Goal: Find specific page/section: Find specific page/section

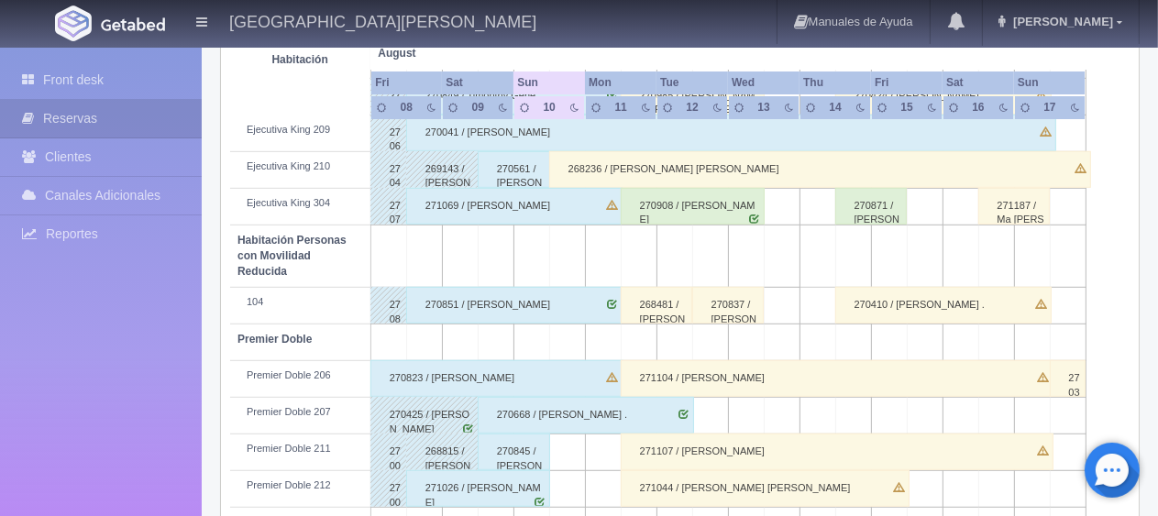
scroll to position [977, 0]
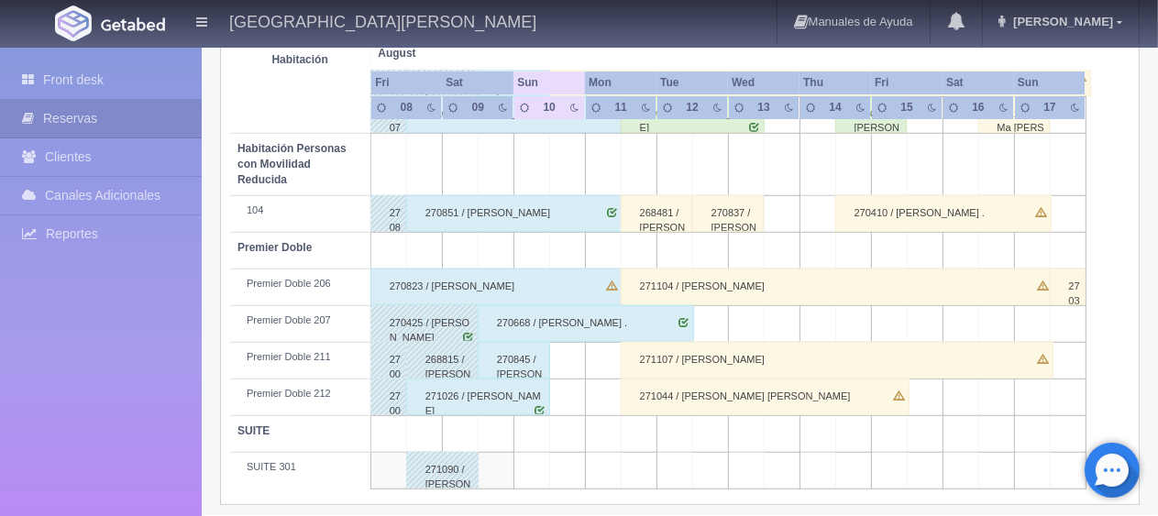
click at [169, 346] on div "Front desk Reservas Clientes Canales Adicionales Channex Reportes Reporte del d…" at bounding box center [101, 306] width 202 height 516
click at [179, 352] on div "Front desk Reservas Clientes Canales Adicionales Channex Reportes Reporte del d…" at bounding box center [101, 306] width 202 height 516
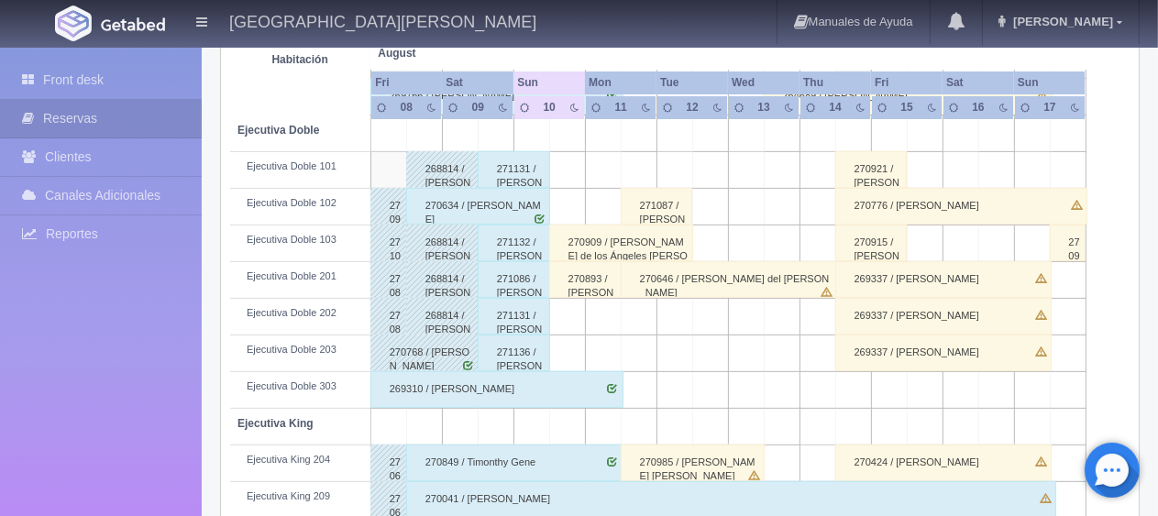
scroll to position [336, 0]
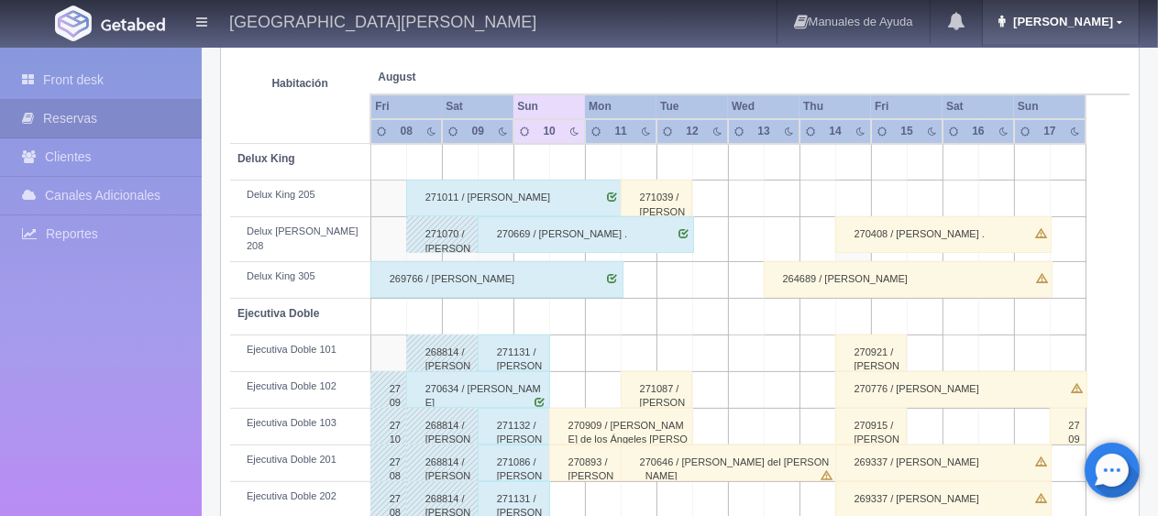
click at [1082, 27] on span "Jessica" at bounding box center [1061, 22] width 105 height 14
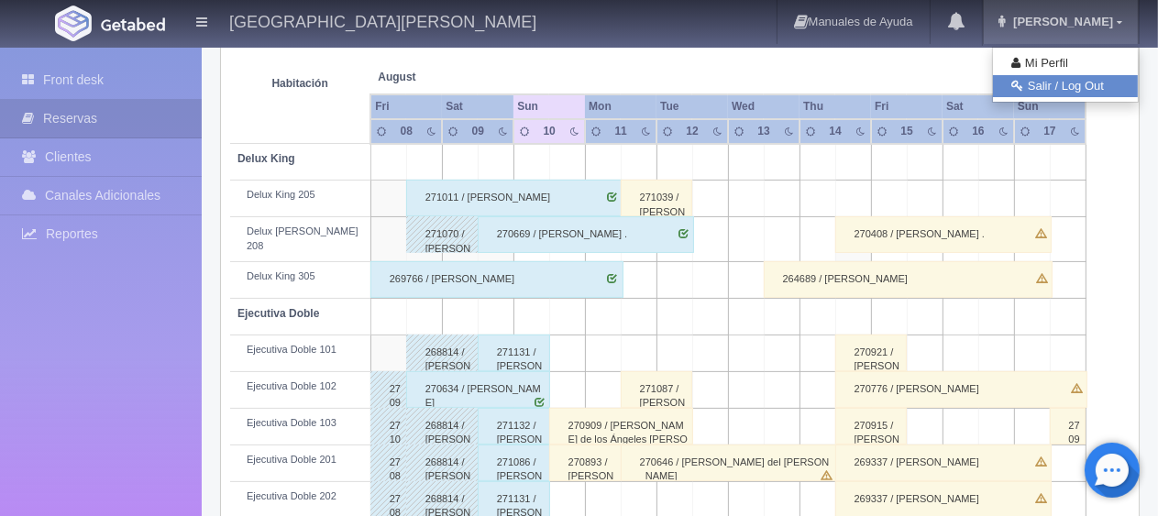
click at [1056, 86] on link "Salir / Log Out" at bounding box center [1065, 86] width 145 height 23
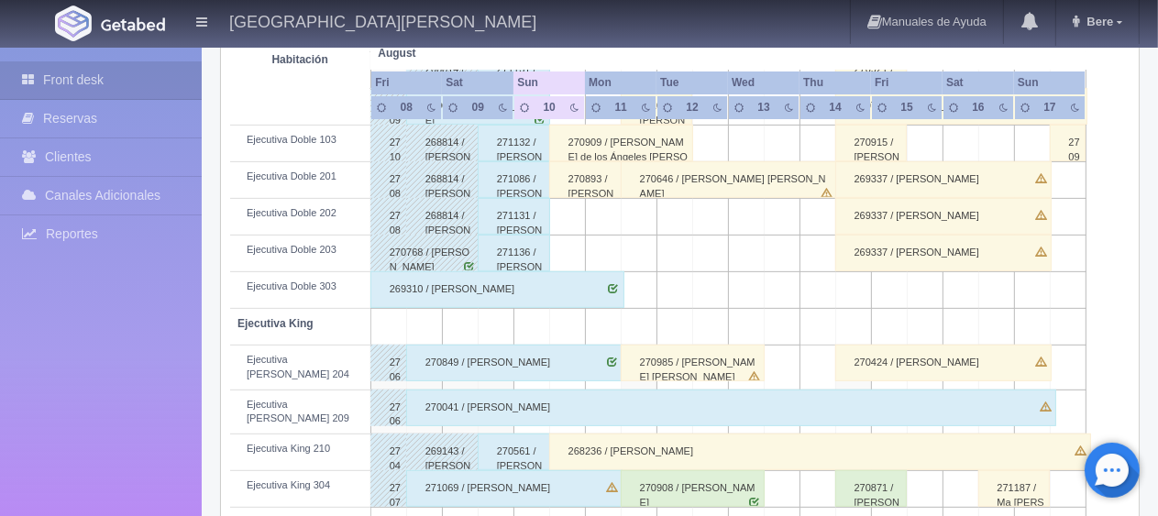
scroll to position [519, 0]
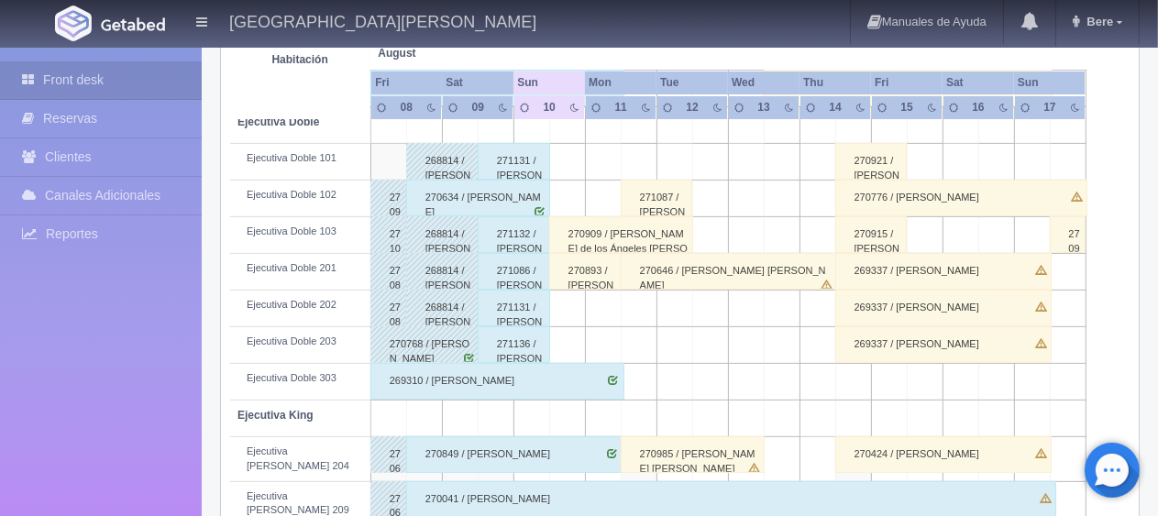
click at [594, 228] on div "270909 / [PERSON_NAME] de los Ángeles [PERSON_NAME]" at bounding box center [621, 234] width 145 height 37
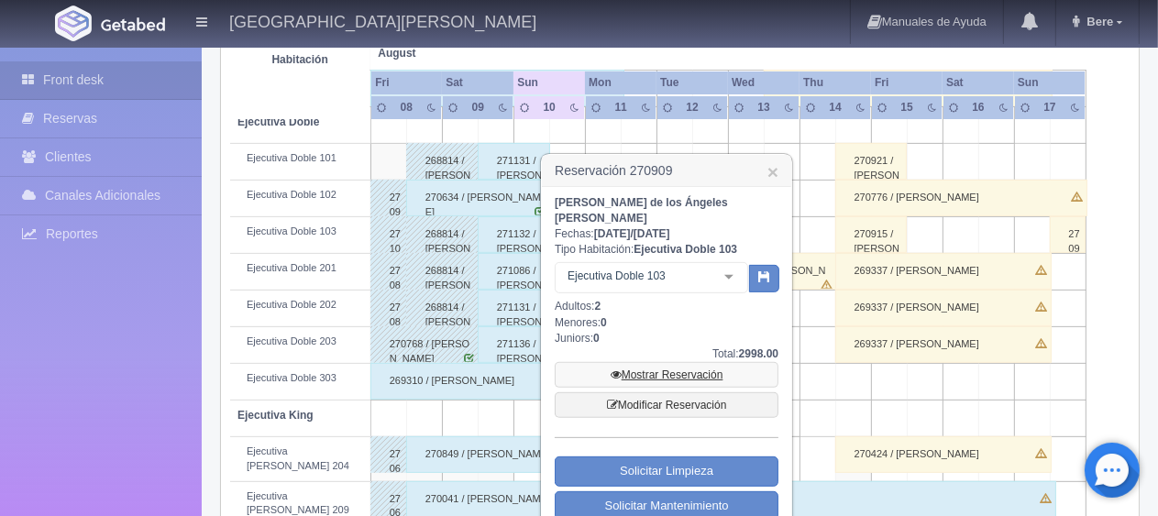
click at [654, 362] on link "Mostrar Reservación" at bounding box center [667, 375] width 224 height 26
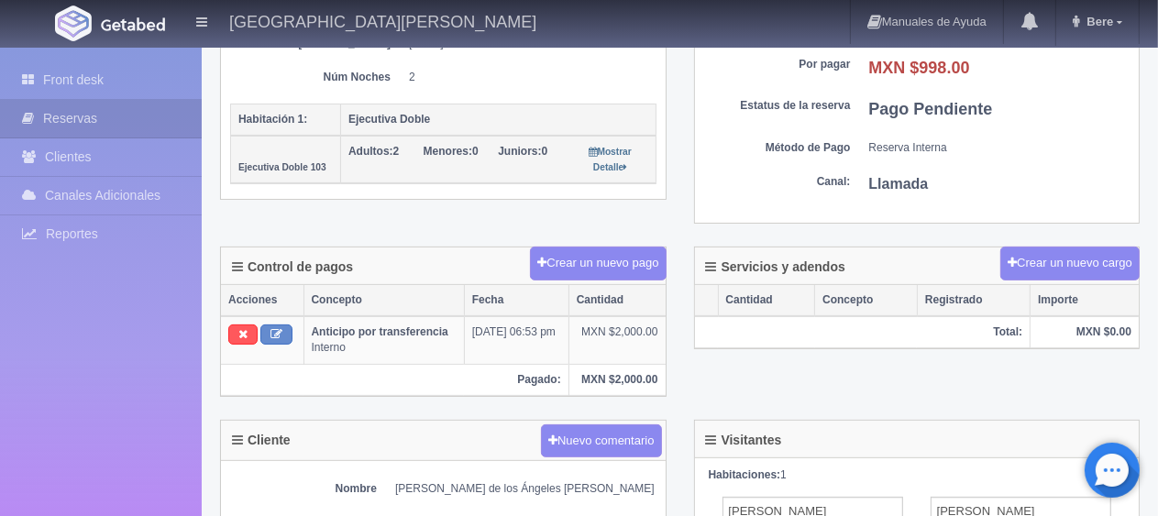
scroll to position [458, 0]
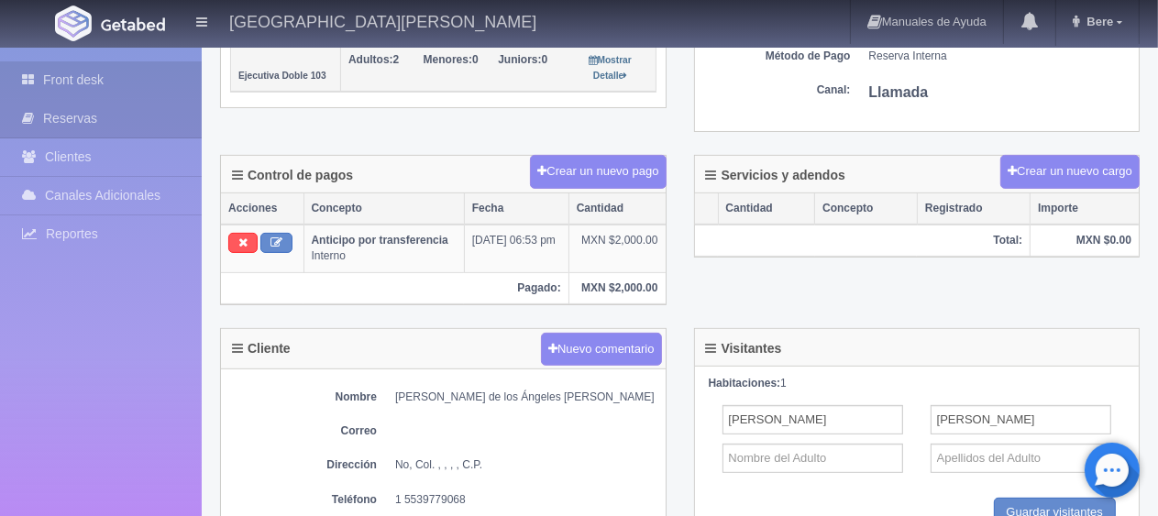
click at [77, 68] on link "Front desk" at bounding box center [101, 80] width 202 height 38
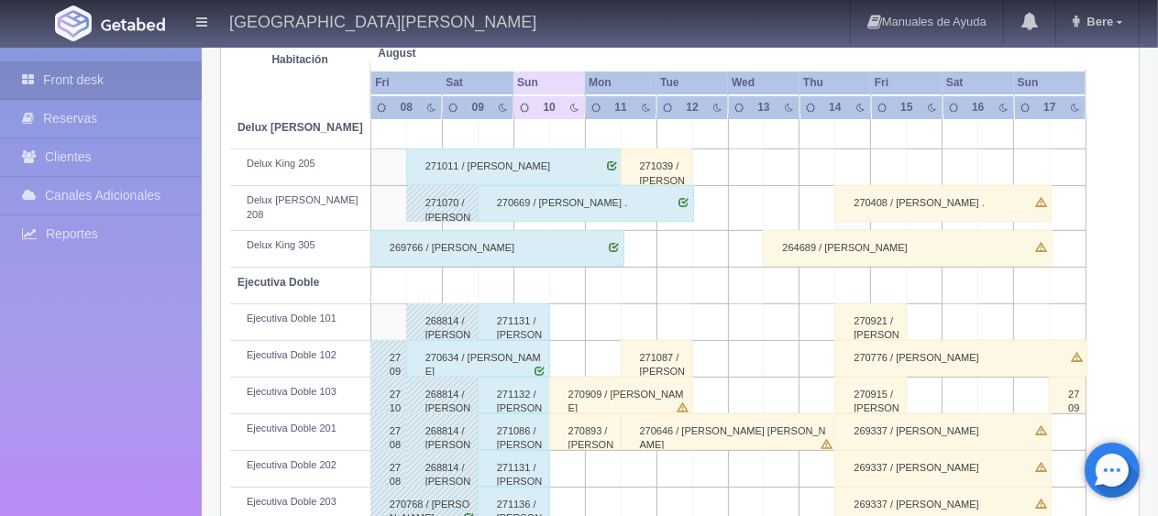
scroll to position [458, 0]
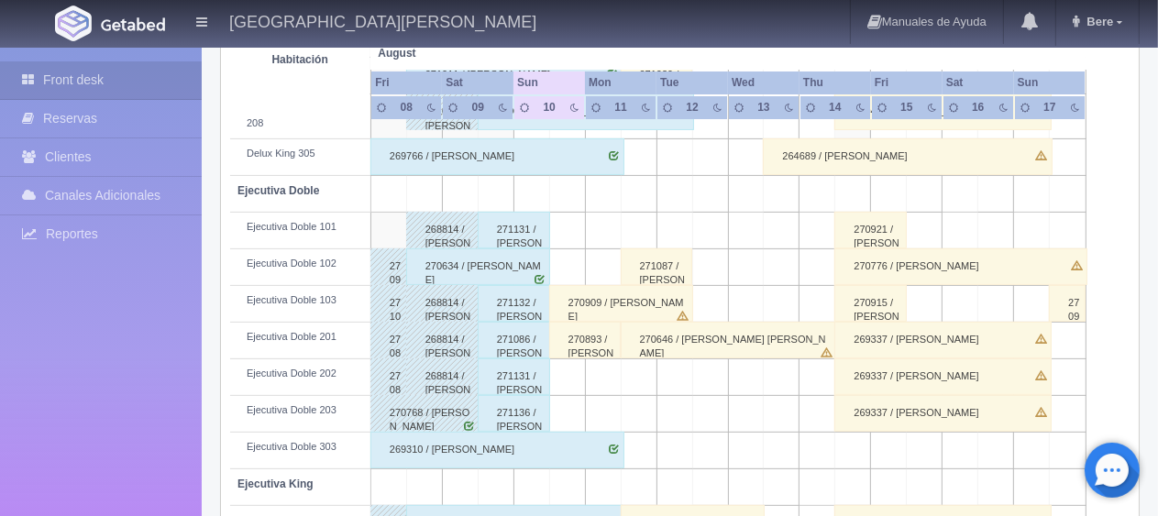
click at [588, 337] on div "270893 / [PERSON_NAME]" at bounding box center [585, 340] width 72 height 37
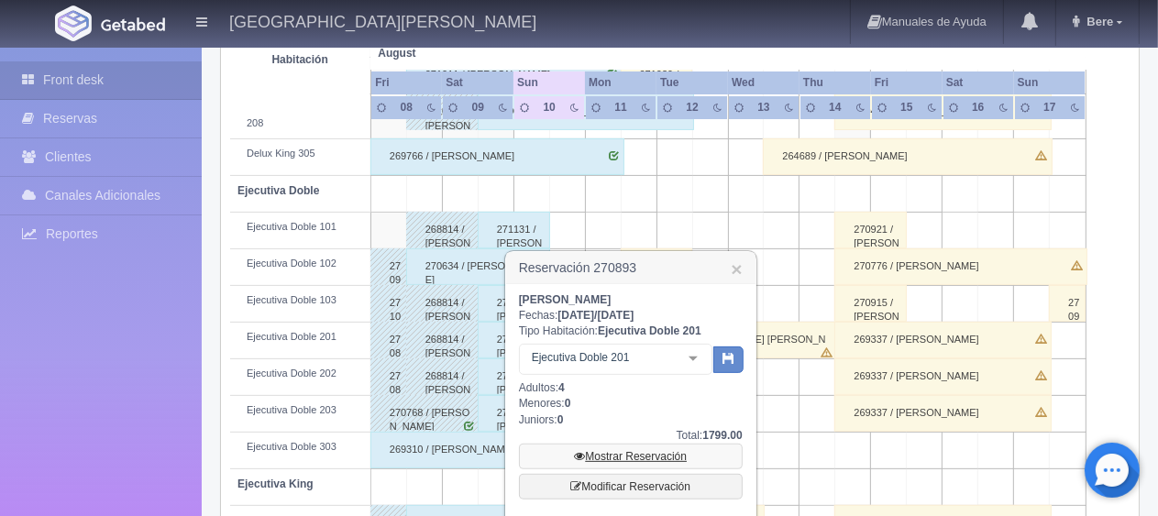
click at [619, 456] on link "Mostrar Reservación" at bounding box center [631, 457] width 224 height 26
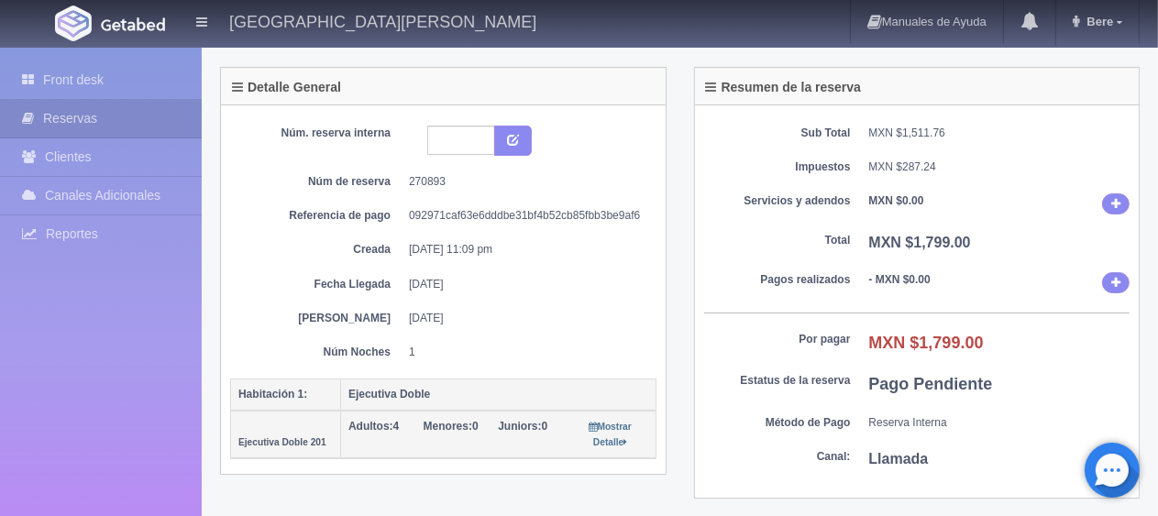
scroll to position [183, 0]
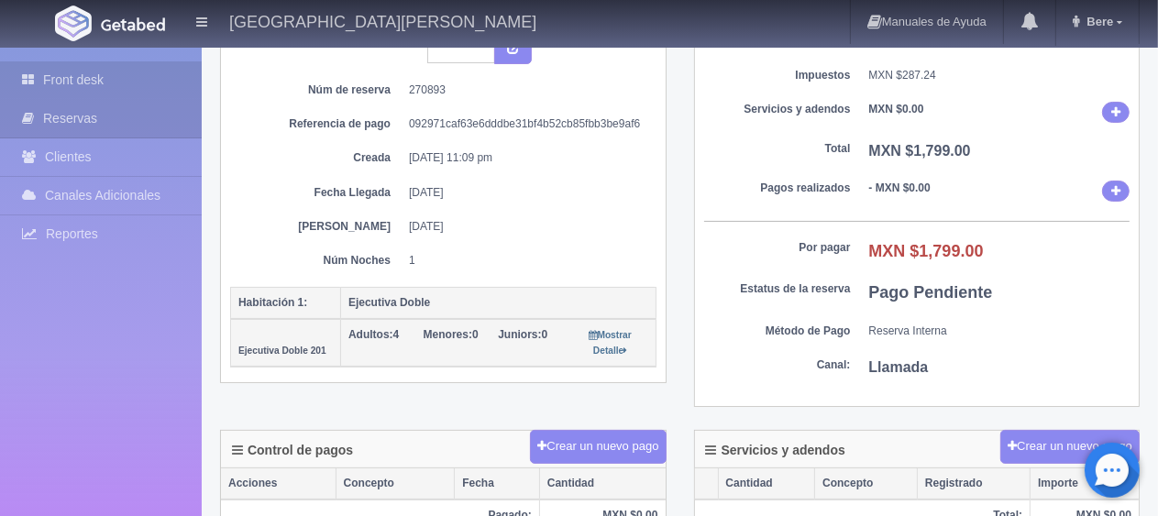
click at [147, 93] on link "Front desk" at bounding box center [101, 80] width 202 height 38
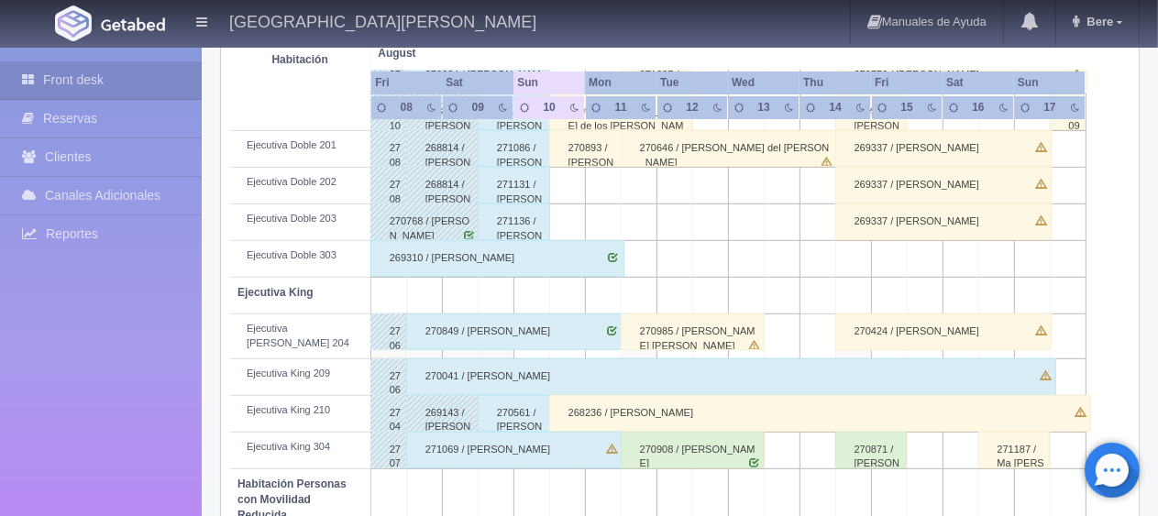
scroll to position [825, 0]
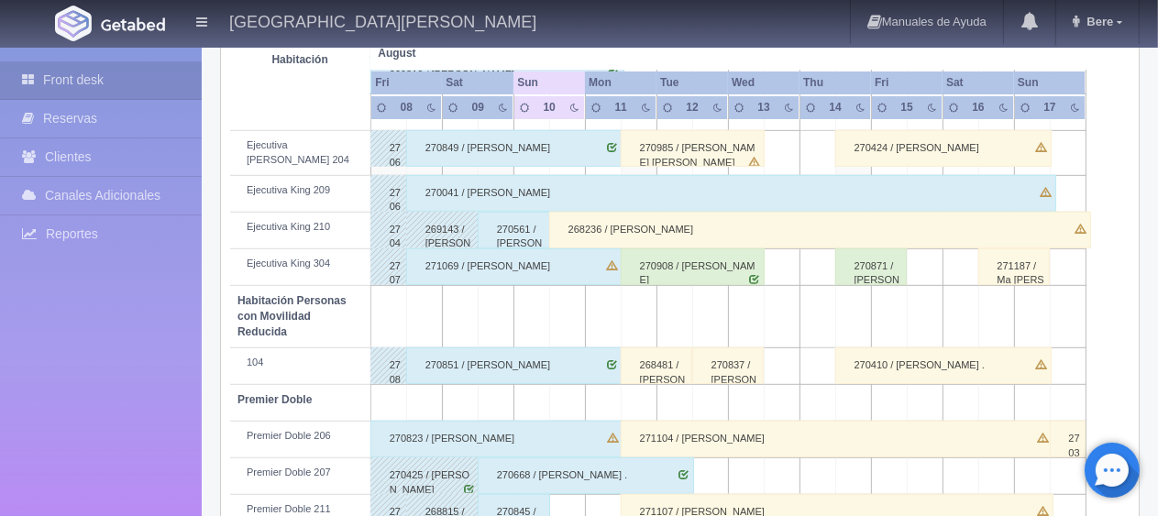
click at [595, 215] on div "268236 / Luis Mario Reyes" at bounding box center [820, 230] width 542 height 37
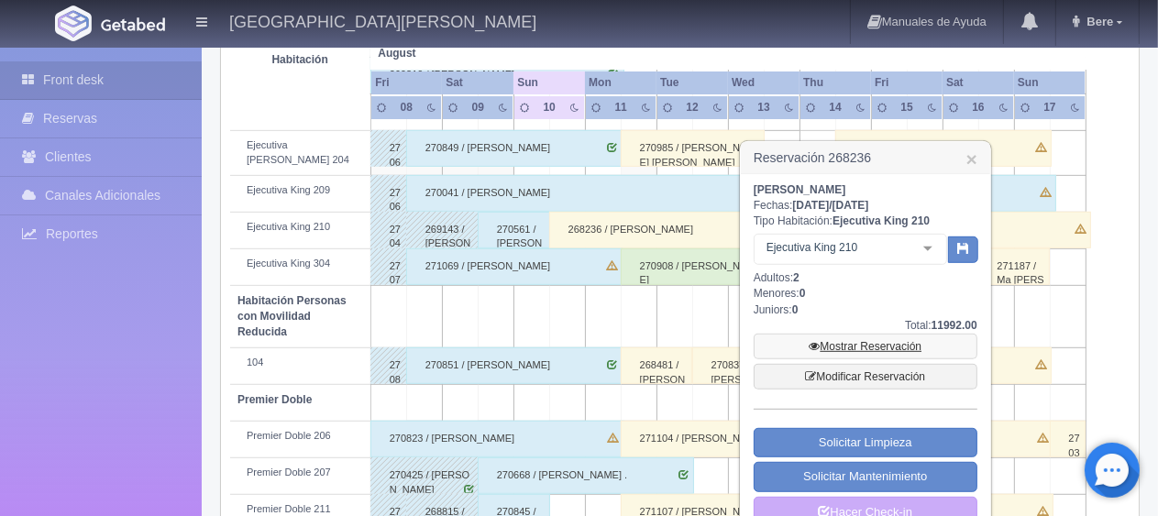
click at [851, 357] on link "Mostrar Reservación" at bounding box center [866, 347] width 224 height 26
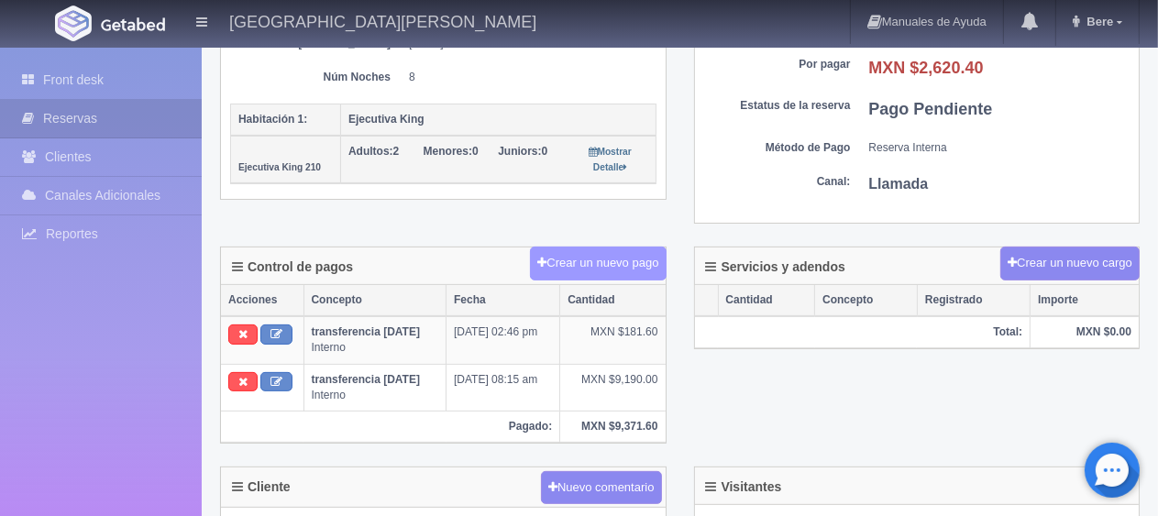
scroll to position [275, 0]
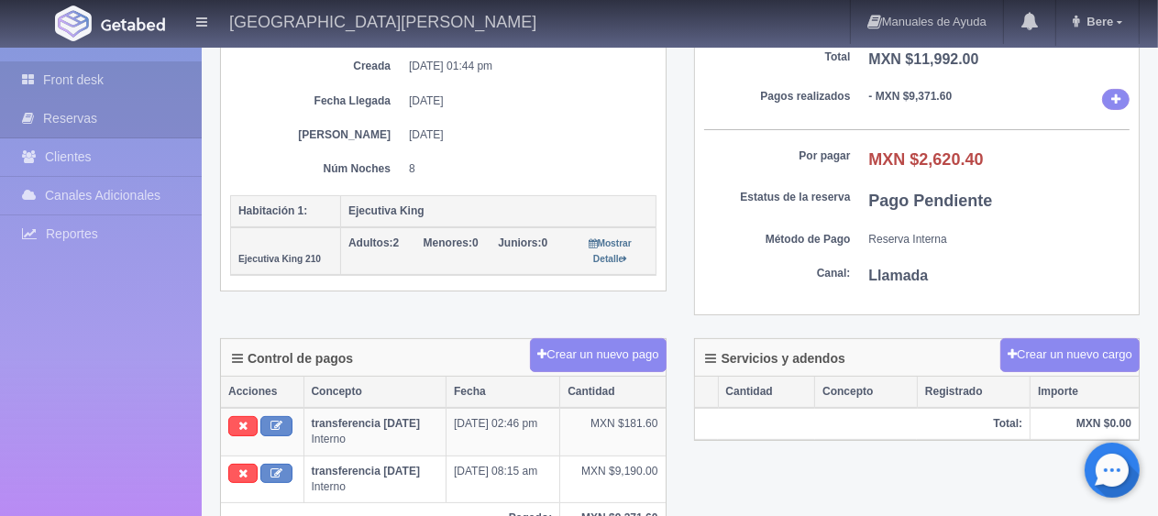
click at [116, 79] on link "Front desk" at bounding box center [101, 80] width 202 height 38
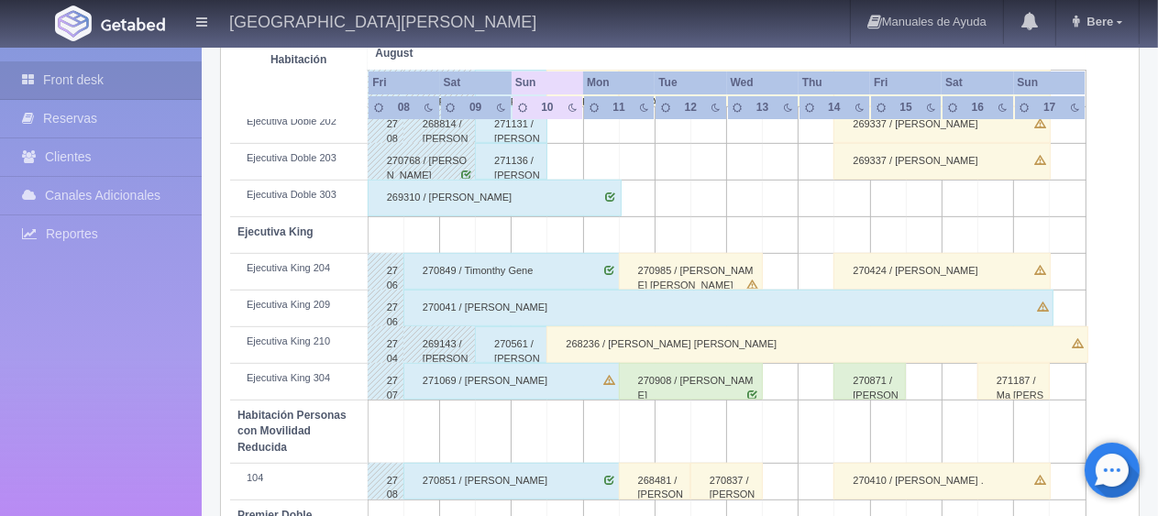
scroll to position [977, 0]
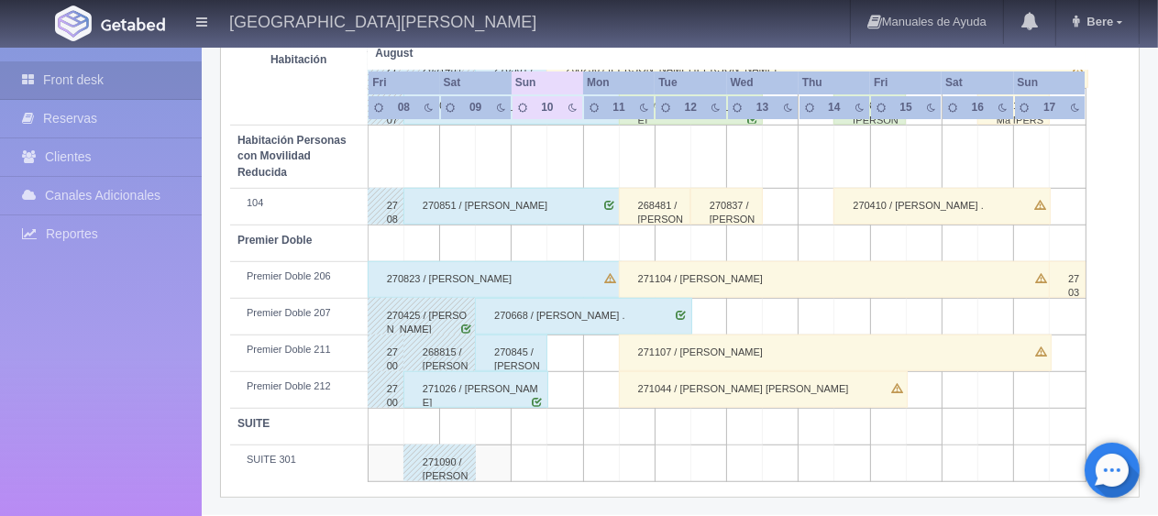
click at [582, 313] on div "270668 / [PERSON_NAME] ." at bounding box center [583, 316] width 216 height 37
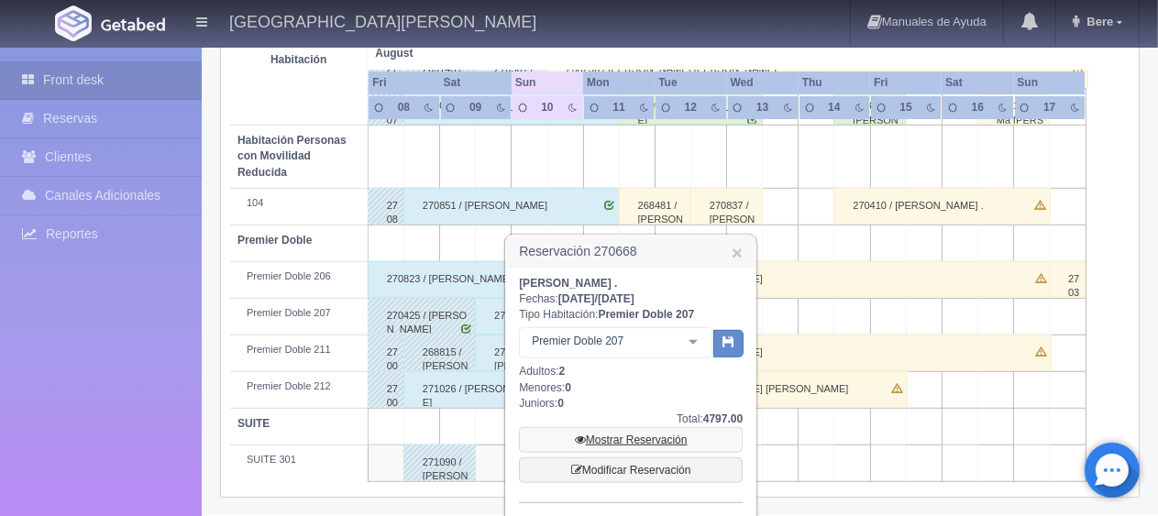
click at [668, 445] on link "Mostrar Reservación" at bounding box center [631, 440] width 224 height 26
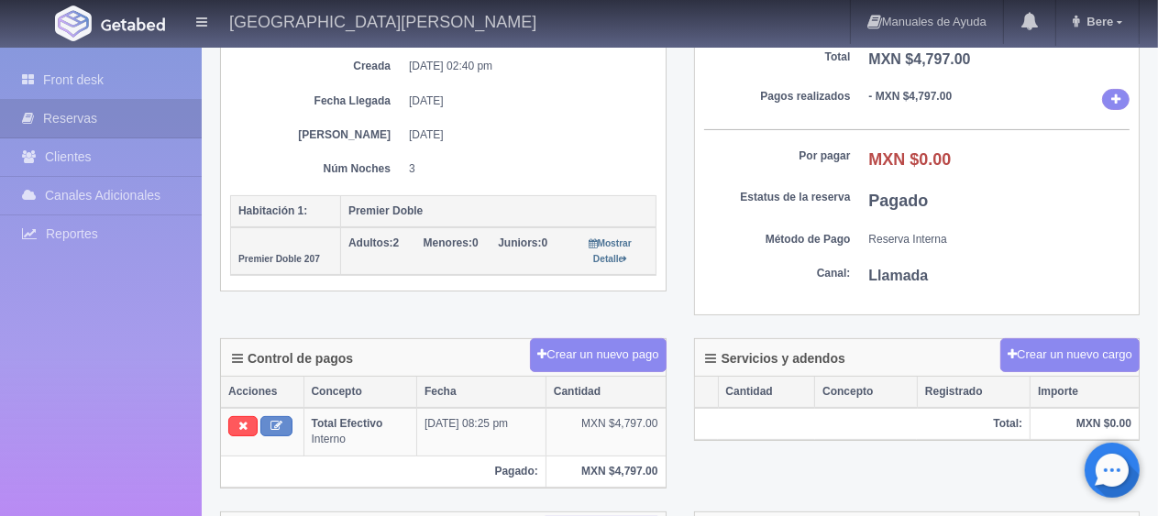
scroll to position [183, 0]
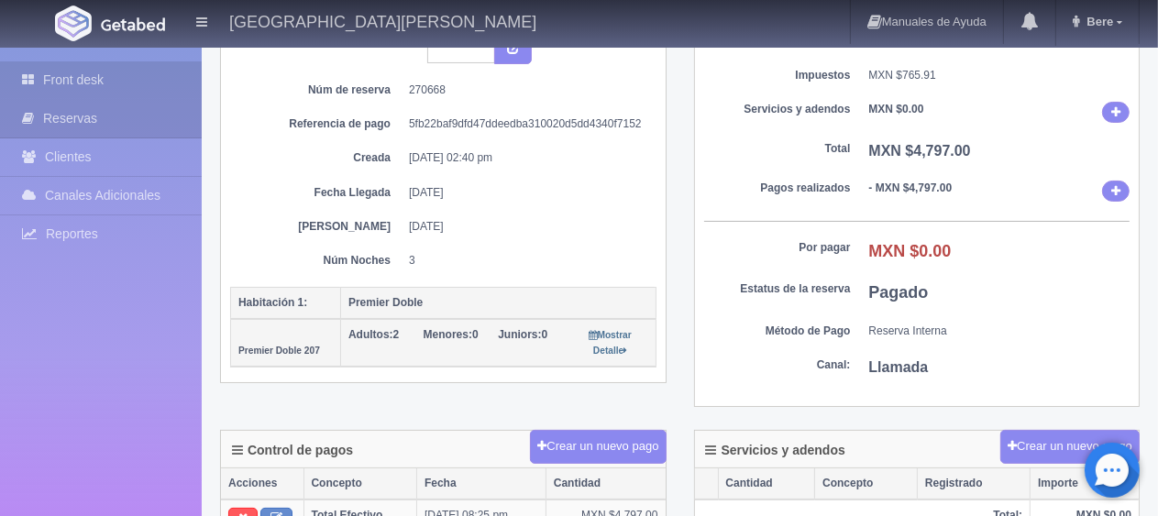
click at [150, 72] on link "Front desk" at bounding box center [101, 80] width 202 height 38
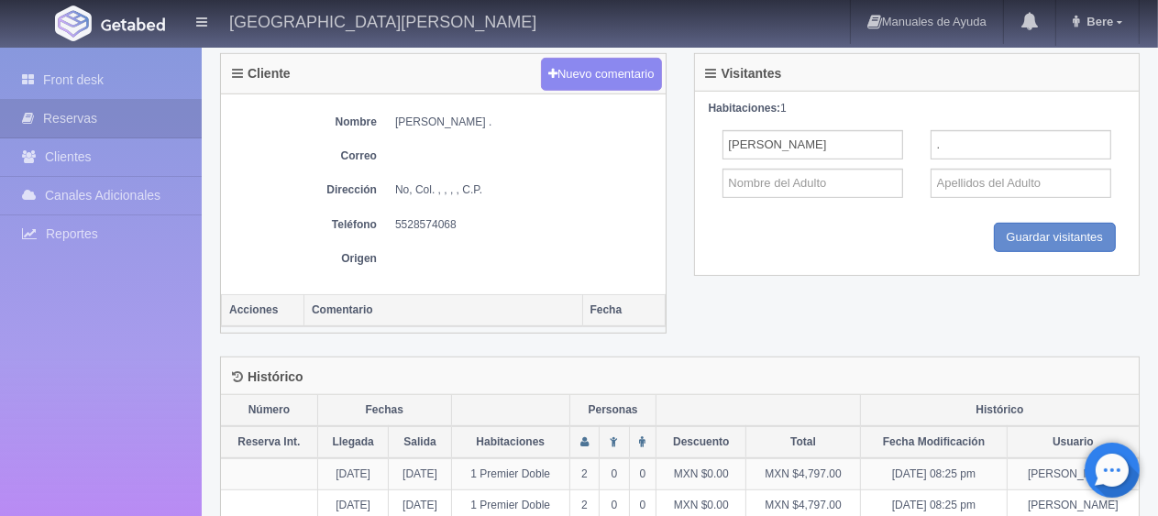
scroll to position [847, 0]
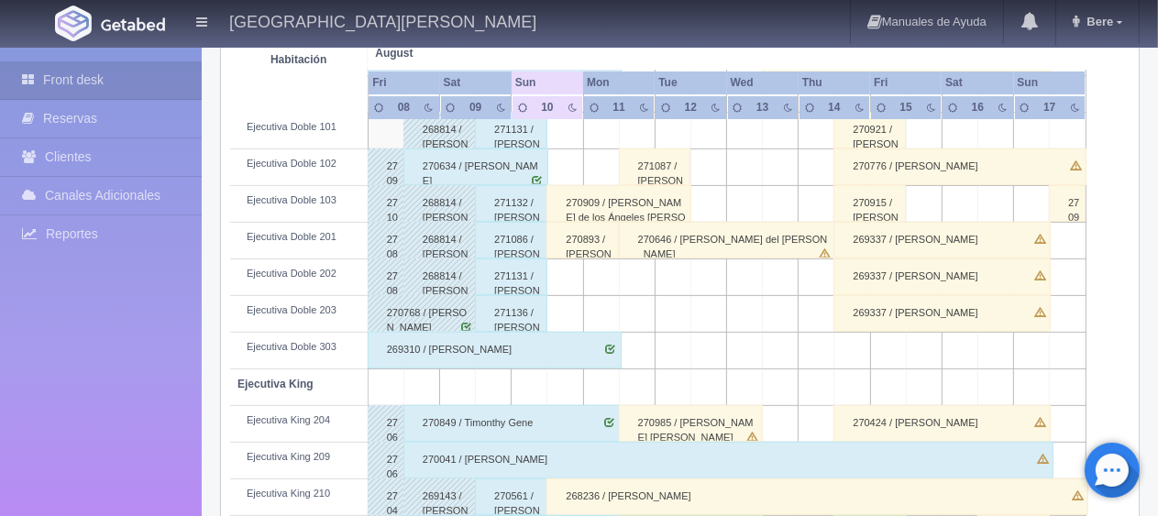
scroll to position [183, 0]
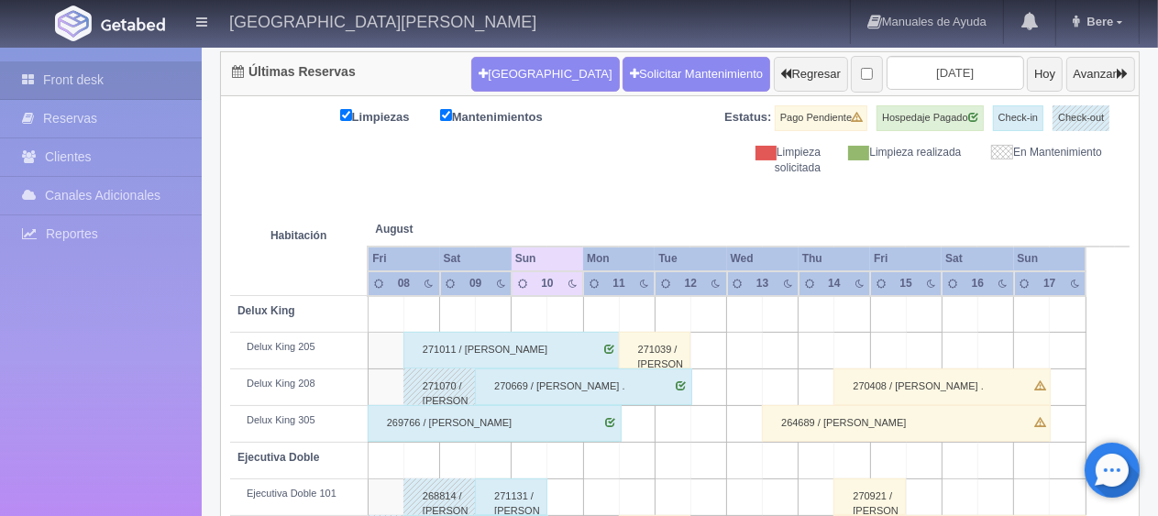
click at [569, 386] on div "270669 / [PERSON_NAME] ." at bounding box center [583, 387] width 216 height 37
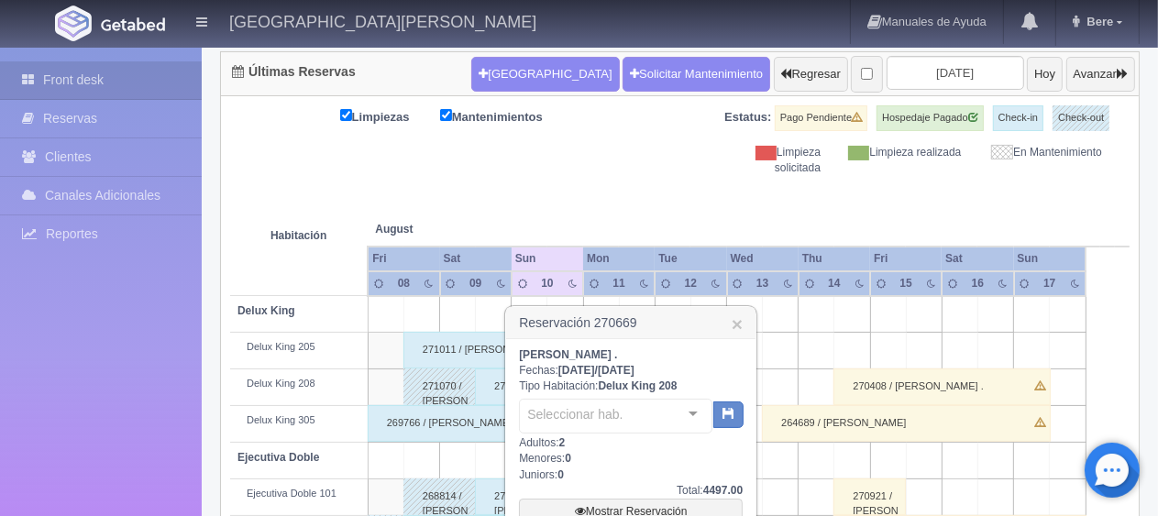
scroll to position [275, 0]
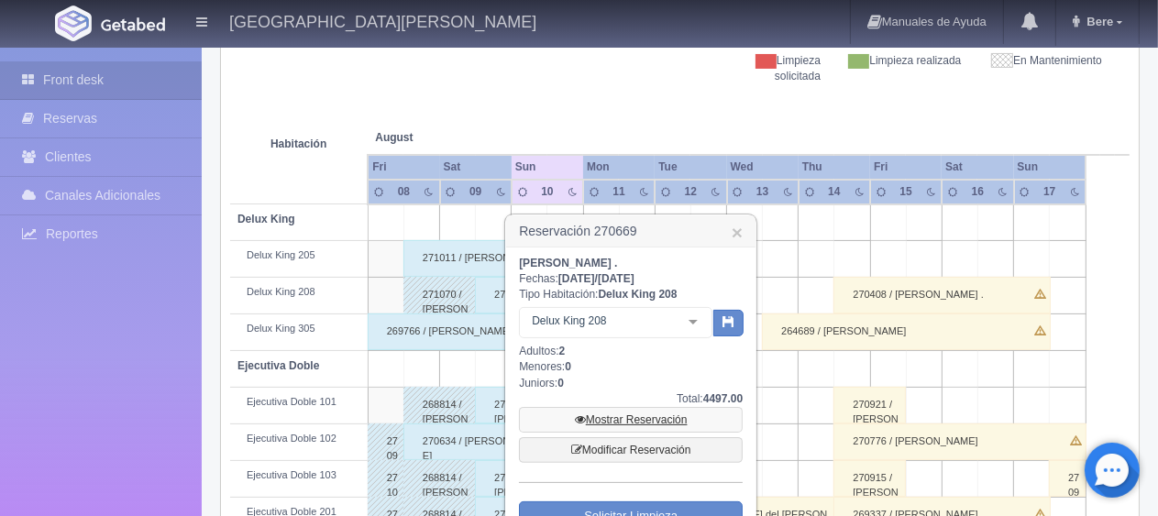
click at [653, 416] on link "Mostrar Reservación" at bounding box center [631, 420] width 224 height 26
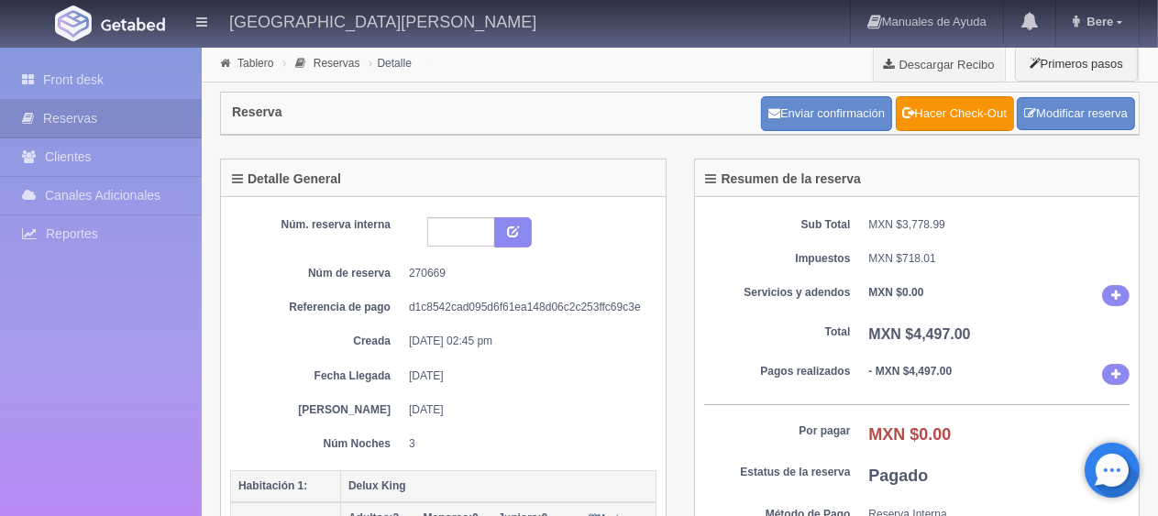
scroll to position [275, 0]
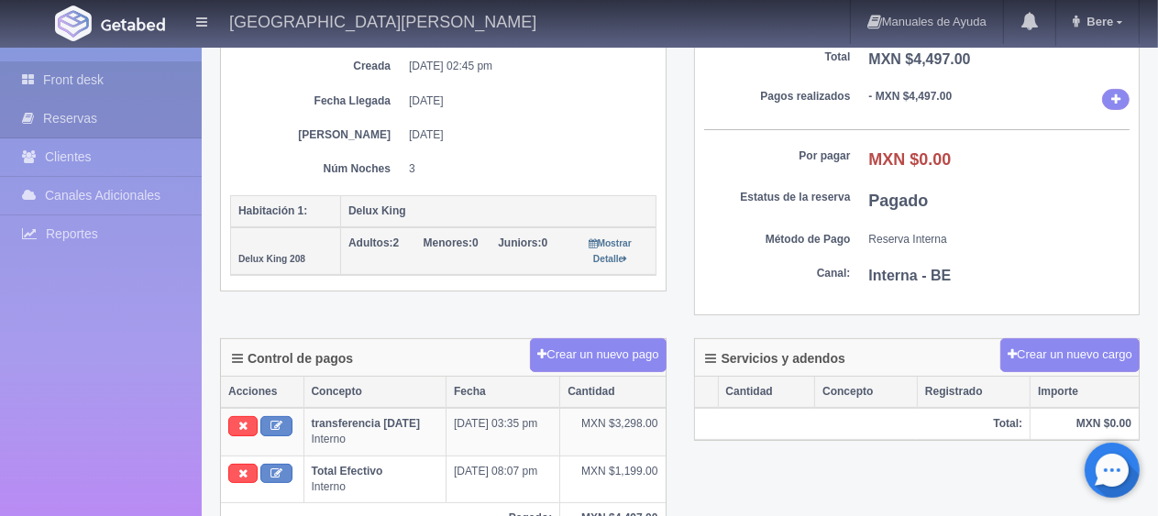
click at [116, 78] on link "Front desk" at bounding box center [101, 80] width 202 height 38
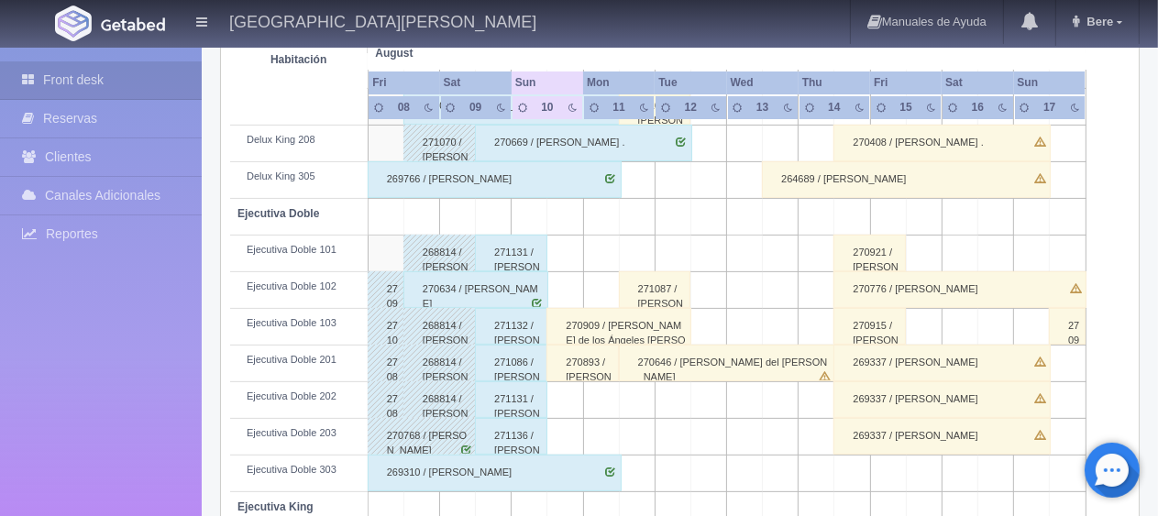
scroll to position [794, 0]
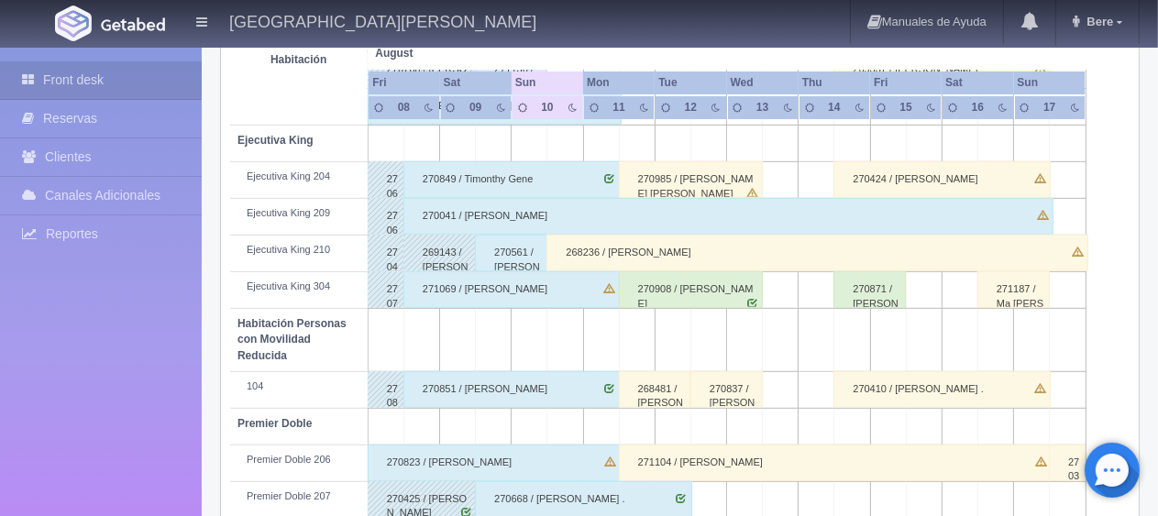
click at [996, 254] on div "268236 / [PERSON_NAME]" at bounding box center [818, 253] width 542 height 37
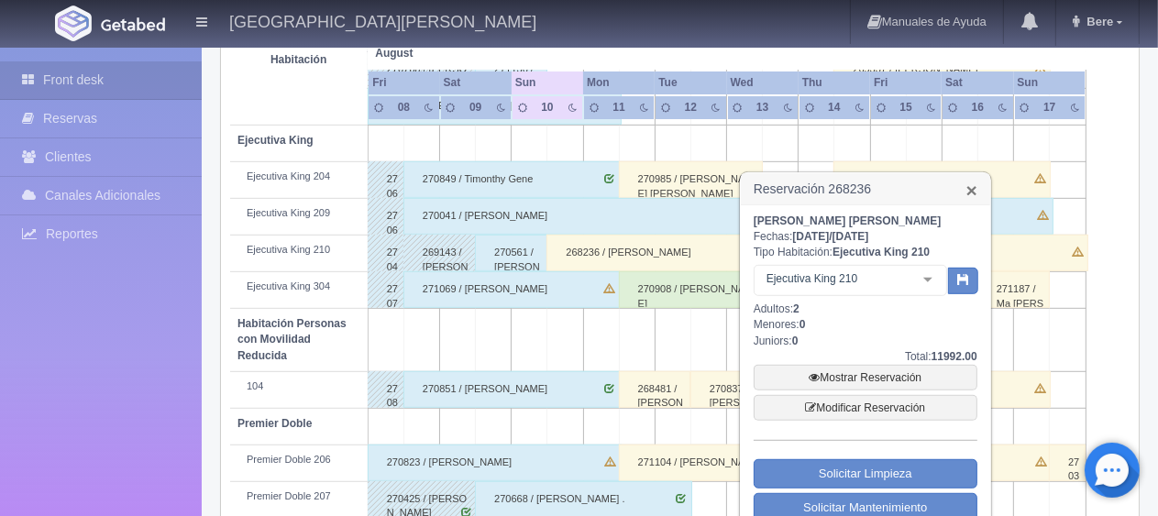
click at [975, 193] on link "×" at bounding box center [971, 190] width 11 height 19
